Goal: Obtain resource: Download file/media

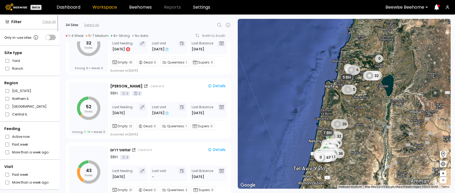
scroll to position [1690, 0]
click at [230, 75] on div "52 hives Strong 19 Weak 0 יצחקי פקאן Central IL Details 8 BH 2 2 Last feeding S…" at bounding box center [146, 107] width 175 height 64
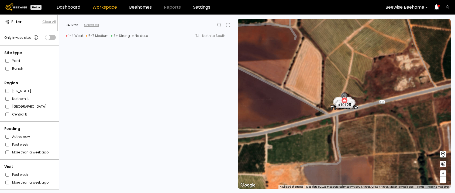
scroll to position [1488, 0]
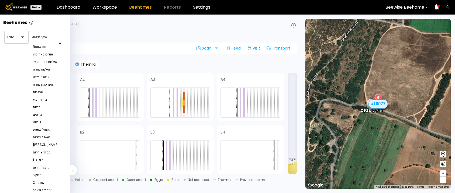
click at [60, 43] on div at bounding box center [48, 43] width 36 height 0
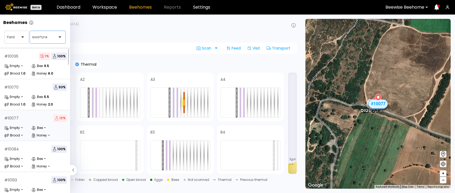
click at [55, 41] on div "איקליפטוס" at bounding box center [45, 37] width 31 height 12
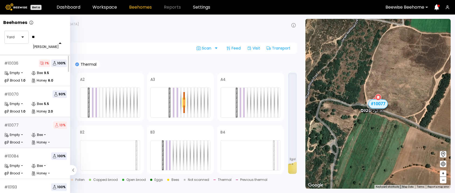
type input "***"
click at [36, 48] on div "יצחקי פקאן" at bounding box center [48, 46] width 30 height 3
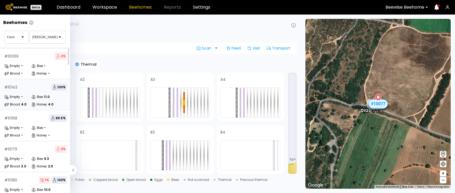
click at [38, 89] on div "# 10143 100 %" at bounding box center [35, 87] width 62 height 8
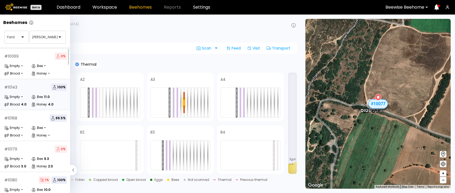
click at [30, 85] on div "# 10143 100 %" at bounding box center [35, 87] width 62 height 8
click at [35, 57] on div "# 10069 0 %" at bounding box center [35, 57] width 62 height 8
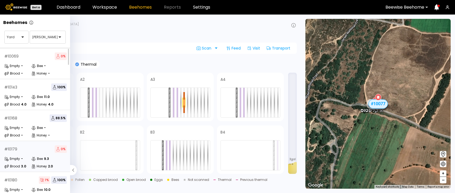
click at [23, 151] on div "# 10179 0 %" at bounding box center [35, 149] width 62 height 8
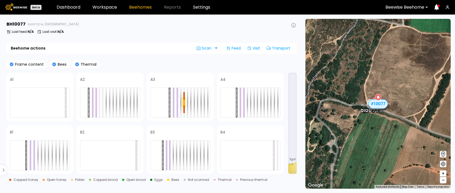
click at [104, 2] on header "Beta Dashboard Workspace Beehomes Reports Settings Beewise Beehome" at bounding box center [227, 7] width 455 height 15
click at [103, 5] on link "Workspace" at bounding box center [104, 7] width 25 height 4
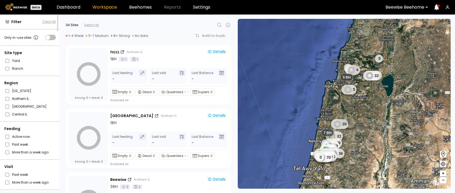
click at [220, 24] on icon at bounding box center [219, 25] width 6 height 6
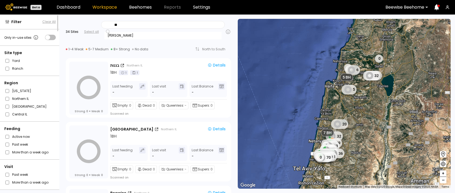
type input "***"
click at [146, 37] on div "יצחקי פקאן" at bounding box center [162, 35] width 111 height 3
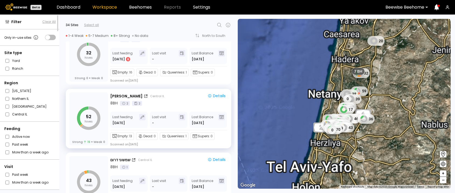
scroll to position [1679, 0]
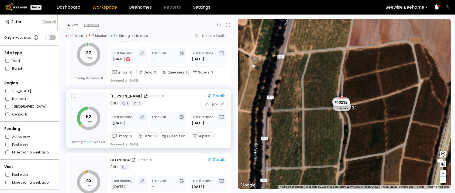
click at [218, 93] on div "Details" at bounding box center [216, 95] width 18 height 5
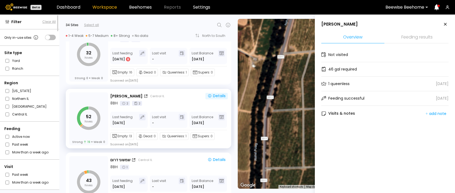
click at [416, 33] on li "Feeding results" at bounding box center [416, 38] width 63 height 12
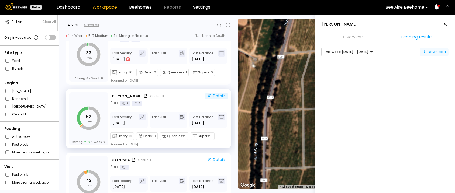
click at [424, 54] on icon "button" at bounding box center [424, 52] width 4 height 4
click at [427, 52] on div "Download" at bounding box center [433, 51] width 23 height 5
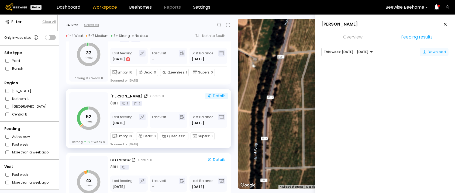
click at [427, 52] on div "Download" at bounding box center [433, 51] width 23 height 5
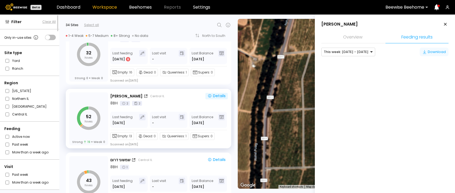
click at [427, 52] on div "Download" at bounding box center [433, 51] width 23 height 5
click at [413, 36] on li "Feeding results" at bounding box center [416, 38] width 63 height 12
click at [366, 53] on div "This week: Sep 07 - Sep 13" at bounding box center [347, 52] width 52 height 8
click at [356, 61] on div "Last week: Aug 31 - Sep 06" at bounding box center [346, 59] width 45 height 3
click at [428, 53] on div "Download" at bounding box center [433, 51] width 23 height 5
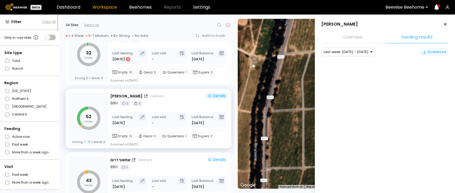
click at [428, 53] on div "Download" at bounding box center [433, 51] width 23 height 5
click at [367, 51] on div "Last week: Aug 31 - Sep 06" at bounding box center [347, 52] width 52 height 8
click at [332, 69] on div "Last month: Aug - Sep 2025" at bounding box center [346, 66] width 45 height 3
click at [426, 52] on div "Download" at bounding box center [433, 51] width 23 height 5
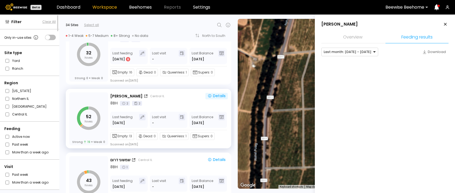
click at [353, 36] on li "Overview" at bounding box center [352, 38] width 63 height 12
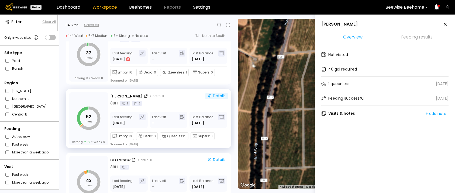
click at [410, 35] on li "Feeding results" at bounding box center [416, 38] width 63 height 12
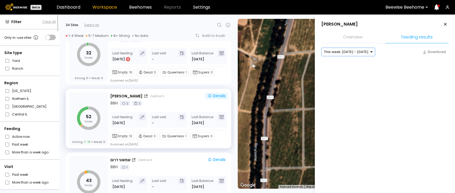
click at [360, 52] on div at bounding box center [345, 52] width 45 height 5
click at [358, 68] on div "Last month: Aug - Sep 2025" at bounding box center [346, 66] width 45 height 3
click at [428, 50] on div "Download" at bounding box center [433, 51] width 23 height 5
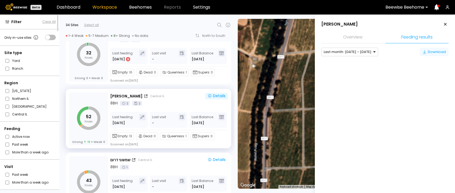
click at [427, 50] on div "Download" at bounding box center [433, 51] width 23 height 5
drag, startPoint x: 404, startPoint y: 53, endPoint x: 364, endPoint y: 57, distance: 39.9
click at [372, 56] on div "Last month: Aug - Sep 2025 Download" at bounding box center [384, 62] width 127 height 28
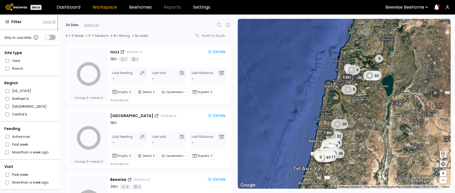
click at [219, 23] on icon at bounding box center [219, 25] width 6 height 6
type input "***"
click at [131, 41] on div "יצחקי פקאן" at bounding box center [162, 39] width 117 height 8
click at [112, 37] on div "יצחקי פקאן" at bounding box center [162, 38] width 111 height 3
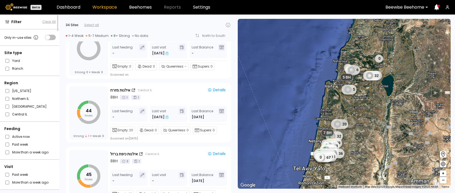
click at [112, 38] on div "1-4 Weak 5-7 Medium 8+ Strong No data North to South" at bounding box center [148, 35] width 165 height 9
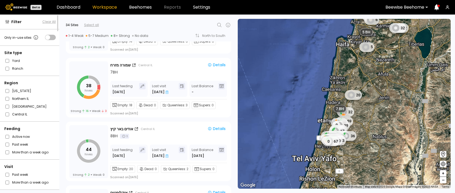
scroll to position [1679, 0]
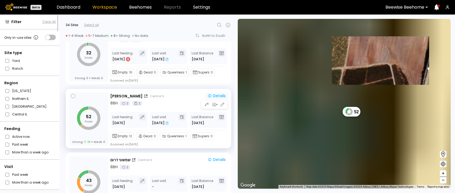
click at [217, 93] on div "Details" at bounding box center [216, 95] width 18 height 5
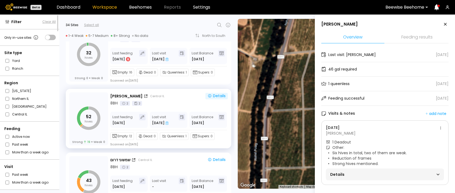
click at [415, 38] on li "Feeding results" at bounding box center [416, 38] width 63 height 12
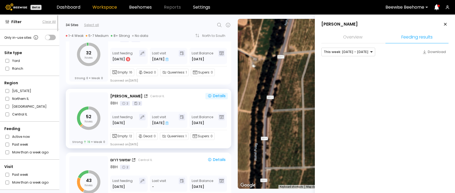
click at [415, 38] on li "Feeding results" at bounding box center [416, 38] width 63 height 12
click at [430, 52] on div "Download" at bounding box center [433, 51] width 23 height 5
click at [363, 51] on div at bounding box center [345, 52] width 45 height 5
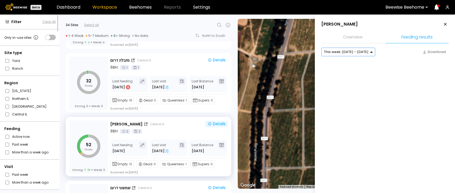
scroll to position [1644, 0]
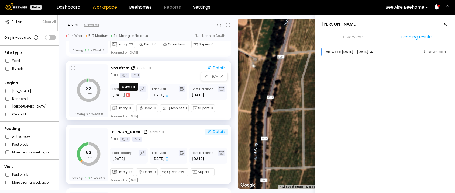
click at [128, 94] on div "6" at bounding box center [128, 95] width 4 height 4
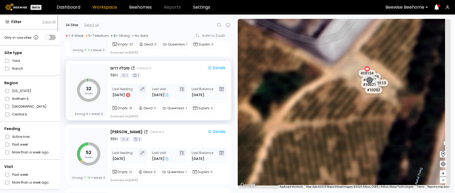
drag, startPoint x: 403, startPoint y: 86, endPoint x: 324, endPoint y: 59, distance: 83.9
click at [324, 59] on div "# 10183 # 10164 # 10056 # 10045 # 10096 # 10139 # 10154 # 10059 # 10114 # 10159…" at bounding box center [344, 104] width 213 height 170
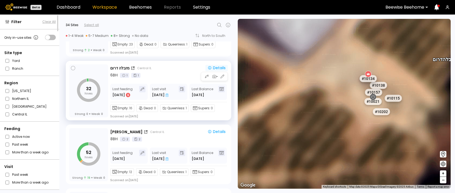
click at [213, 68] on div "Details" at bounding box center [216, 67] width 18 height 5
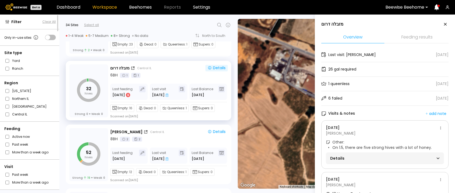
click at [412, 34] on li "Feeding results" at bounding box center [416, 38] width 63 height 12
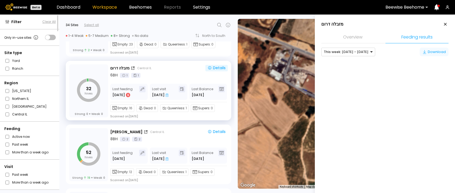
click at [442, 53] on div "Download" at bounding box center [433, 51] width 23 height 5
